Goal: Task Accomplishment & Management: Manage account settings

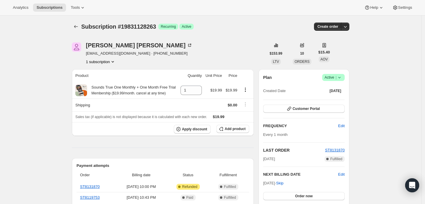
click at [339, 78] on icon at bounding box center [339, 77] width 6 height 6
click at [336, 98] on span "Cancel subscription" at bounding box center [335, 98] width 33 height 4
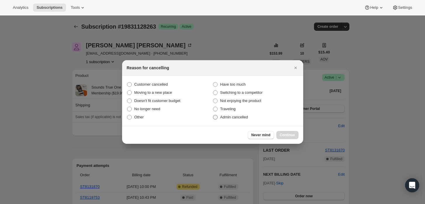
click at [240, 117] on span "Admin cancelled" at bounding box center [234, 117] width 28 height 4
click at [213, 115] on input "Admin cancelled" at bounding box center [213, 115] width 0 height 0
radio input "true"
click at [292, 135] on span "Continue" at bounding box center [287, 134] width 15 height 5
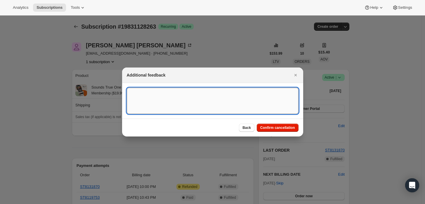
click at [245, 110] on textarea ":rbj:" at bounding box center [213, 101] width 172 height 26
type textarea "Customer requested cancellation and refund."
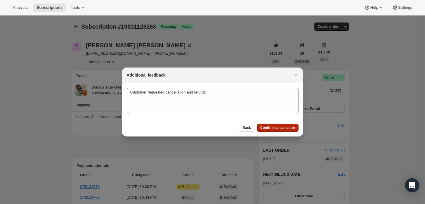
click at [278, 127] on span "Confirm cancellation" at bounding box center [277, 127] width 35 height 5
